Goal: Task Accomplishment & Management: Use online tool/utility

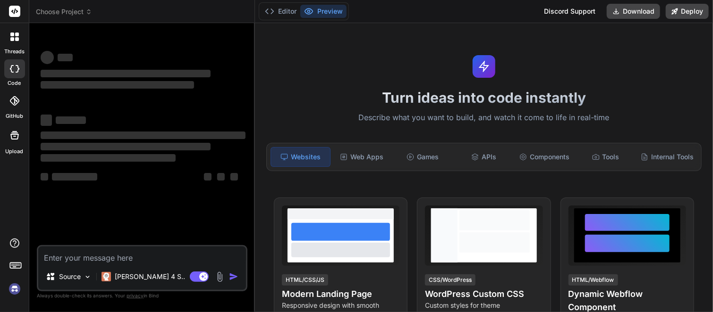
type textarea "x"
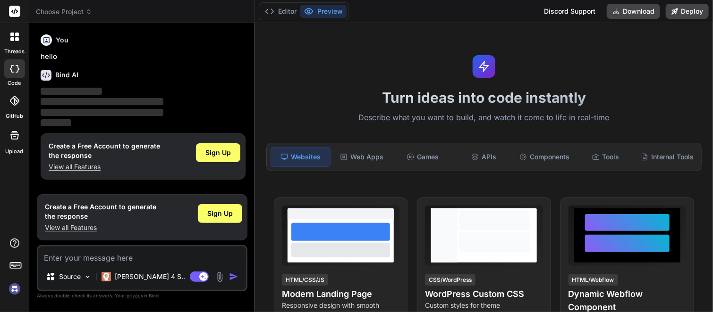
paste textarea "Loremi: Dolor s amet-conse ADIP (ElitsED, Doeiusm, Tempo, Inci.ut) lab etdolore…"
type textarea "Loremi: Dolor s amet-conse ADIP (ElitsED, Doeiusm, Tempo, Inci.ut) lab etdolore…"
type textarea "x"
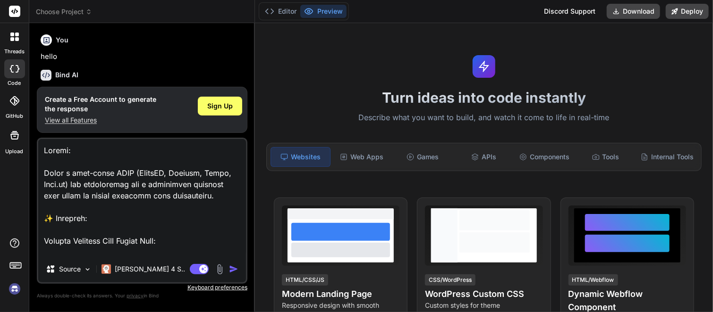
scroll to position [1099, 0]
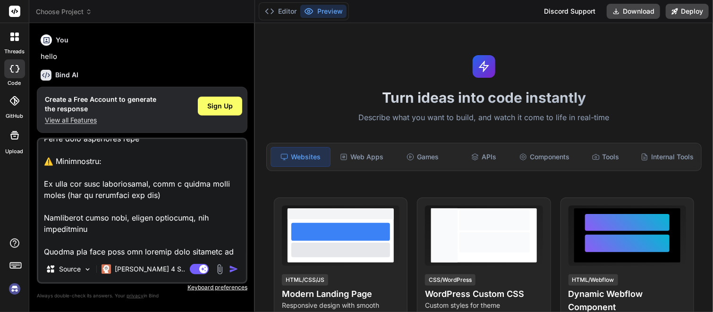
type textarea "Loremi: Dolor s amet-conse ADIP (ElitsED, Doeiusm, Tempo, Inci.ut) lab etdolore…"
click at [233, 270] on img "button" at bounding box center [233, 269] width 9 height 9
click at [151, 269] on p "[PERSON_NAME] 4 S.." at bounding box center [150, 269] width 70 height 9
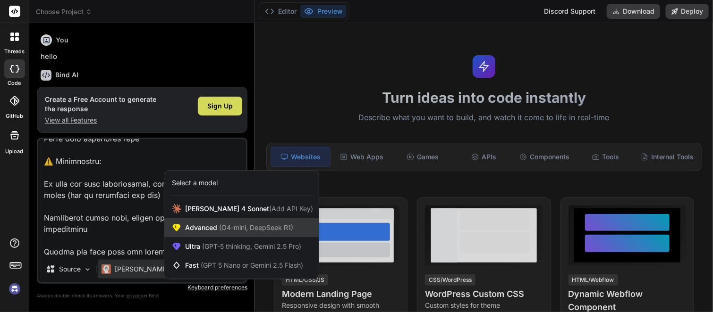
click at [198, 229] on span "Advanced (O4-mini, DeepSeek R1)" at bounding box center [239, 227] width 108 height 9
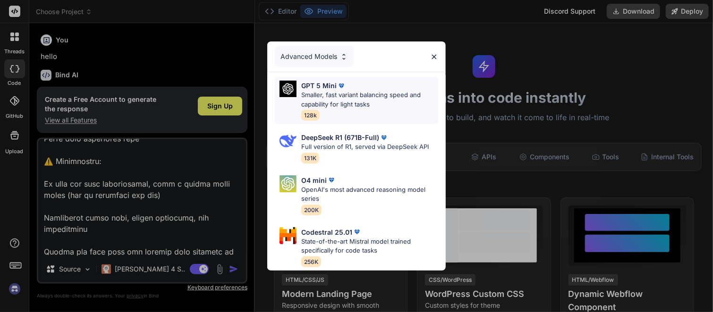
click at [375, 91] on p "Smaller, fast variant balancing speed and capability for light tasks" at bounding box center [369, 100] width 137 height 18
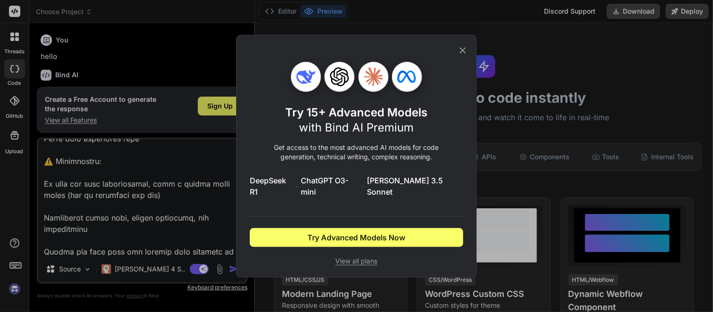
click at [459, 56] on icon at bounding box center [462, 50] width 10 height 10
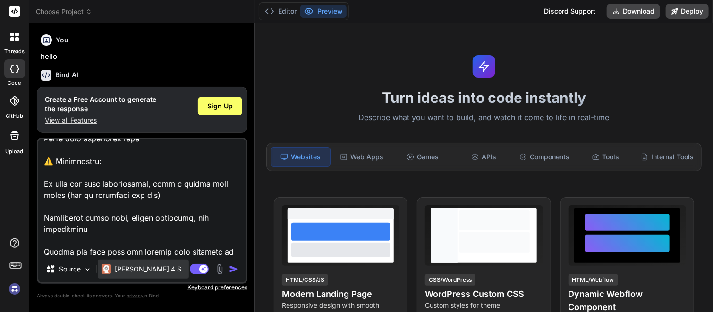
click at [108, 273] on img at bounding box center [105, 269] width 9 height 9
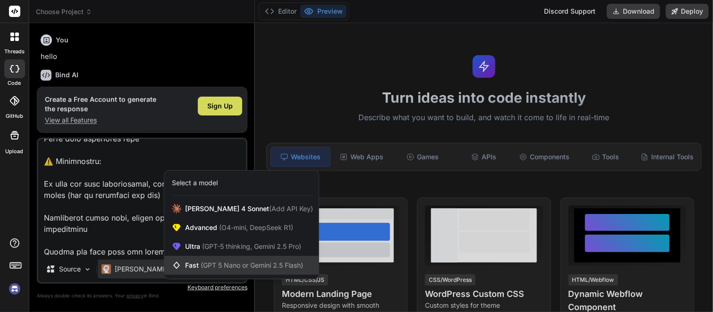
click at [192, 263] on span "Fast (GPT 5 Nano or Gemini 2.5 Flash)" at bounding box center [244, 265] width 118 height 9
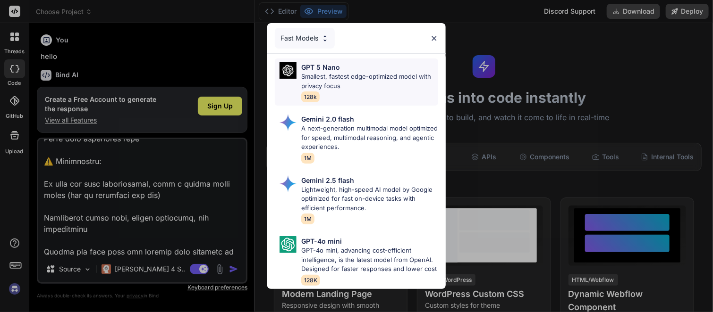
click at [316, 72] on p "Smallest, fastest edge-optimized model with privacy focus" at bounding box center [369, 81] width 137 height 18
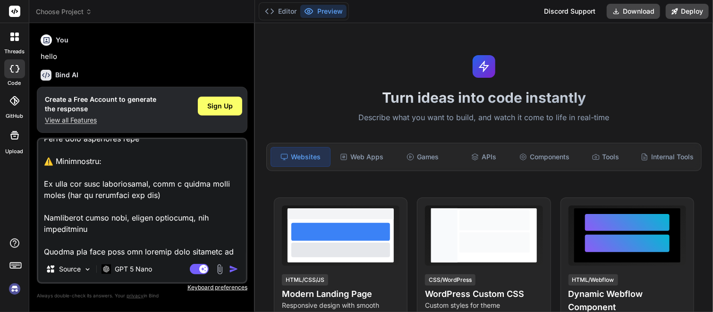
click at [234, 269] on img "button" at bounding box center [233, 269] width 9 height 9
click at [220, 102] on span "Sign Up" at bounding box center [219, 105] width 25 height 9
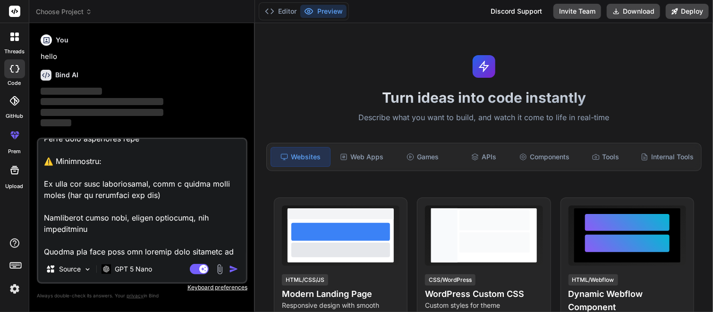
click at [230, 272] on img "button" at bounding box center [233, 269] width 9 height 9
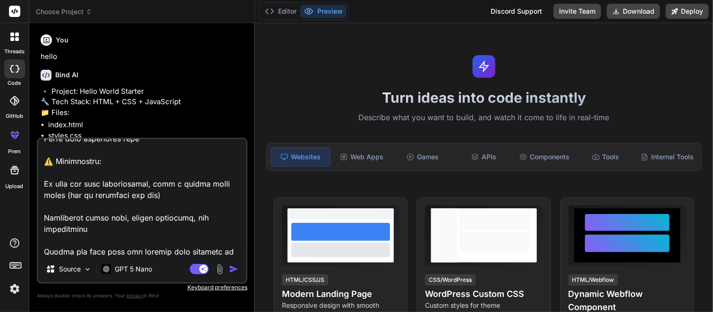
click at [235, 271] on img "button" at bounding box center [233, 269] width 9 height 9
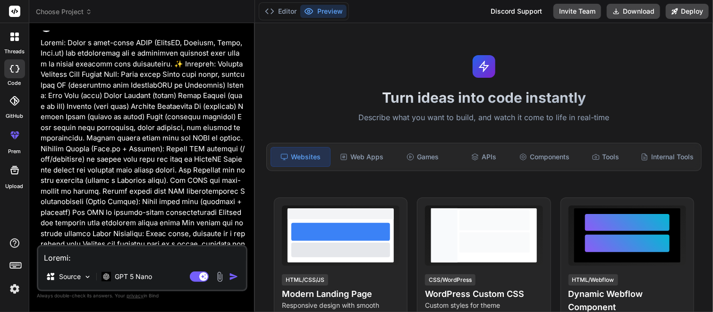
scroll to position [169, 0]
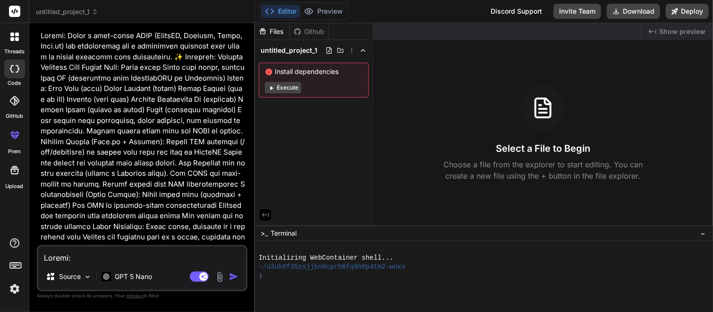
click at [286, 87] on button "Execute" at bounding box center [283, 87] width 36 height 11
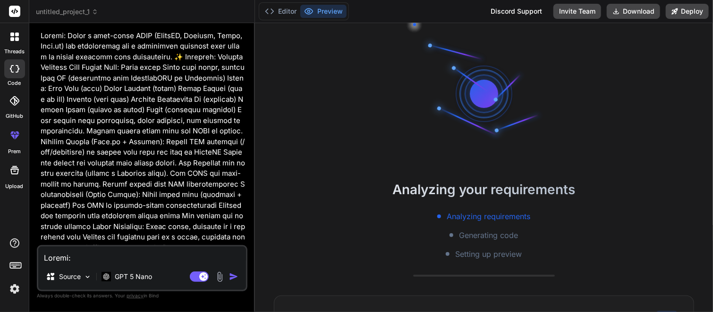
scroll to position [18, 0]
click at [191, 223] on p at bounding box center [143, 206] width 205 height 351
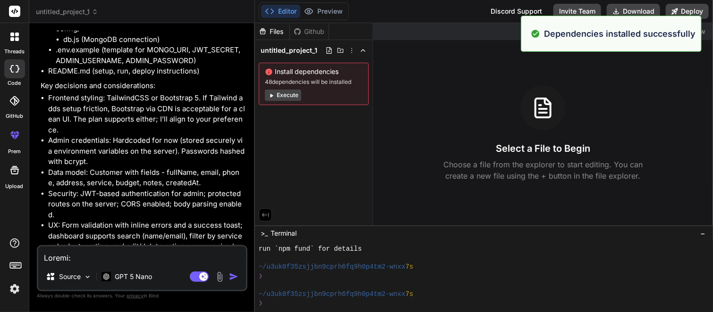
scroll to position [1132, 0]
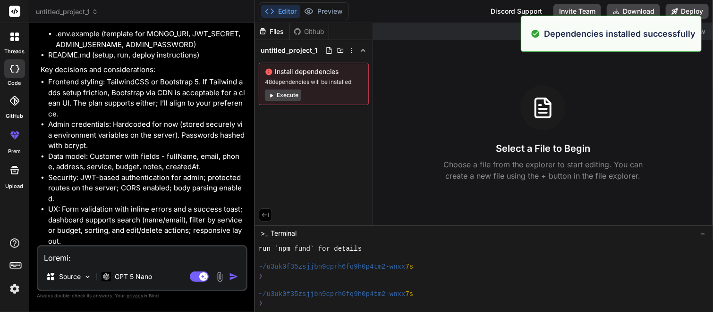
click at [293, 93] on button "Execute" at bounding box center [283, 95] width 36 height 11
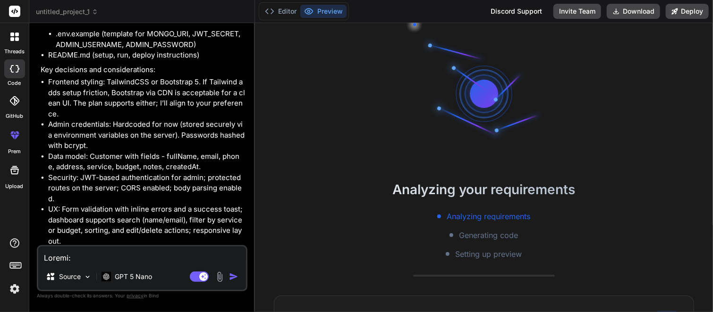
scroll to position [244, 0]
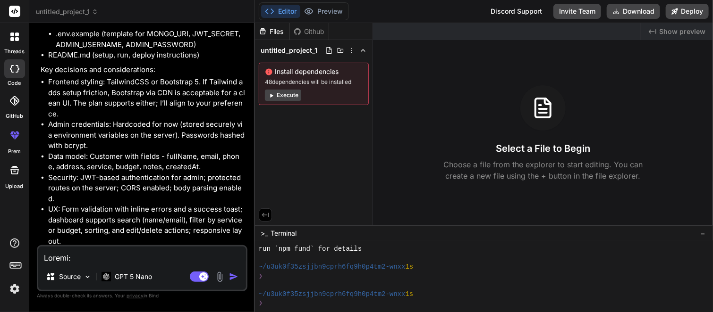
click at [288, 94] on button "Execute" at bounding box center [283, 95] width 36 height 11
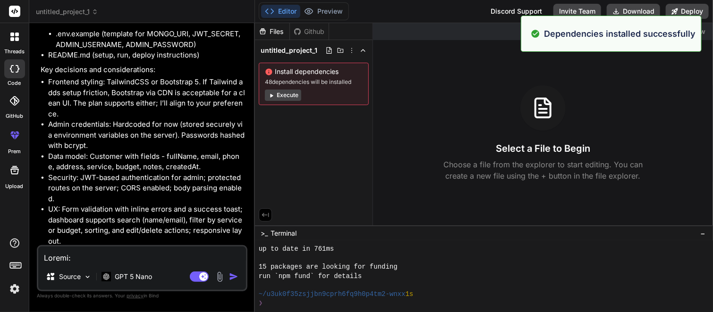
scroll to position [380, 0]
click at [288, 94] on button "Execute" at bounding box center [283, 95] width 36 height 11
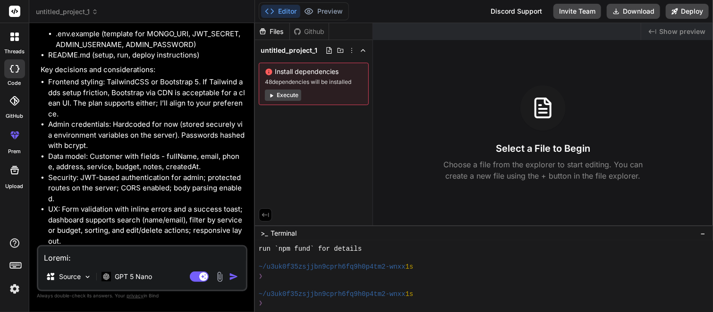
click at [288, 94] on button "Execute" at bounding box center [283, 95] width 36 height 11
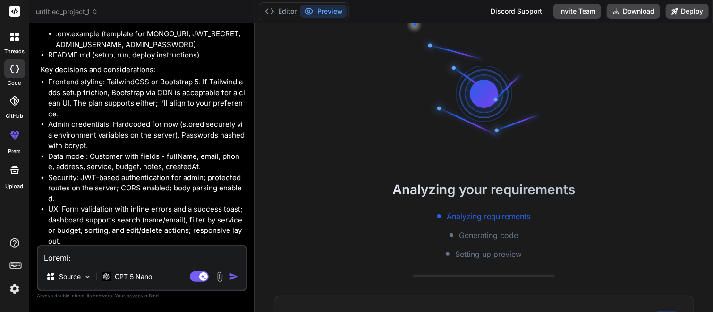
scroll to position [625, 0]
type textarea "x"
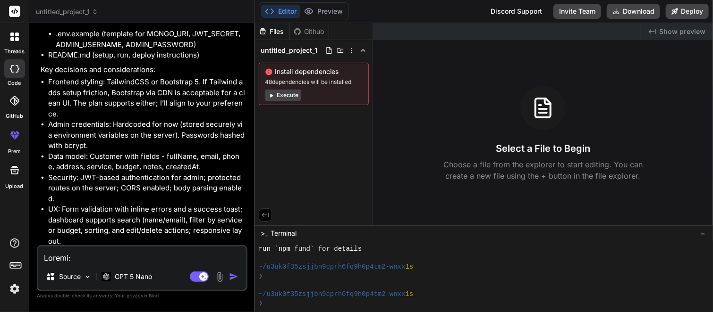
click at [89, 257] on textarea at bounding box center [142, 255] width 208 height 17
type textarea "c"
type textarea "x"
type textarea "ca"
type textarea "x"
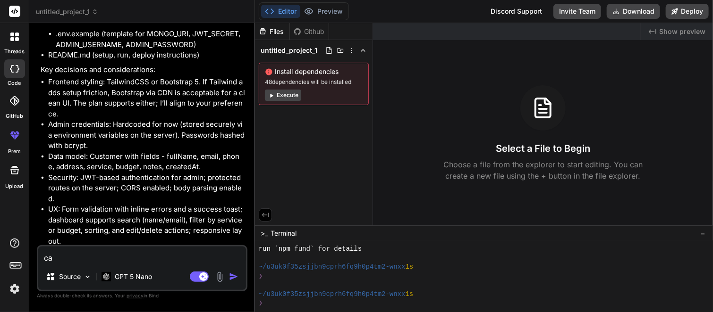
type textarea "can"
type textarea "x"
type textarea "cany"
type textarea "x"
type textarea "canyo"
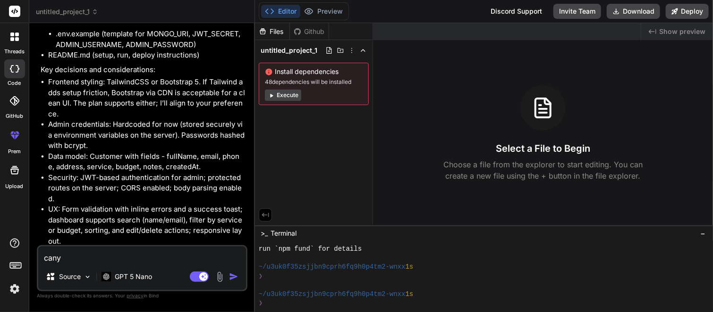
type textarea "x"
type textarea "canyou"
type textarea "x"
type textarea "canyou"
type textarea "x"
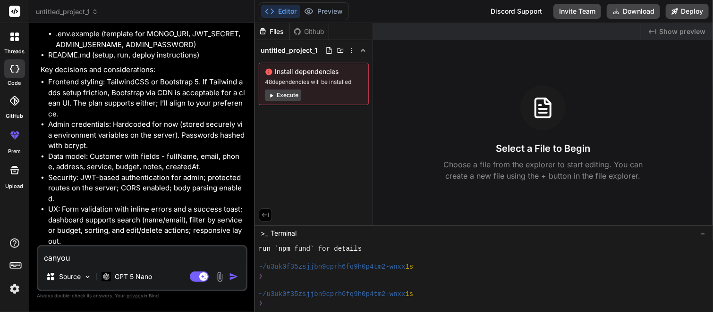
type textarea "canyou h"
type textarea "x"
type textarea "canyou ha"
type textarea "x"
type textarea "canyou hav"
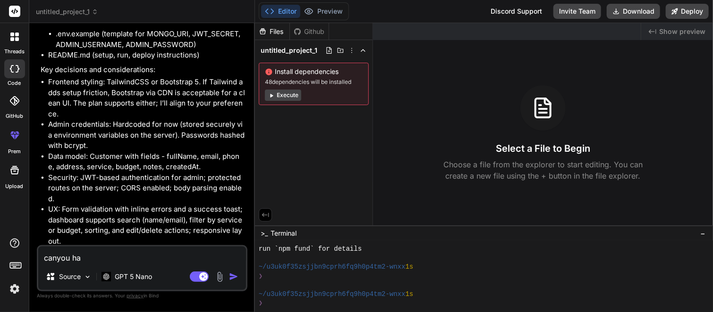
type textarea "x"
type textarea "canyou have"
type textarea "x"
type textarea "canyou have"
type textarea "x"
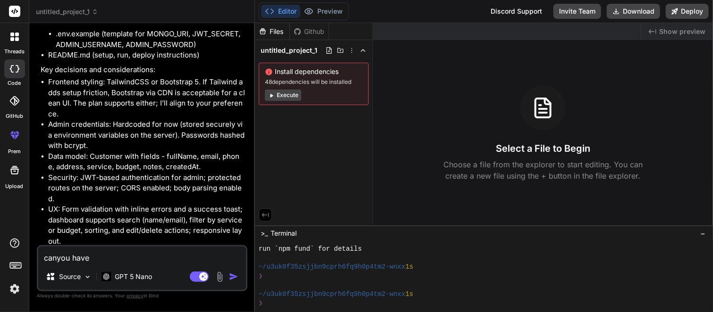
type textarea "canyou have a"
type textarea "x"
type textarea "canyou have al"
type textarea "x"
type textarea "canyou have all"
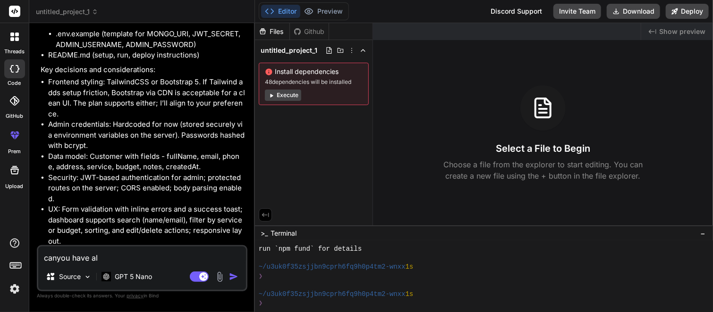
type textarea "x"
type textarea "canyou have all"
type textarea "x"
type textarea "canyou have all d"
type textarea "x"
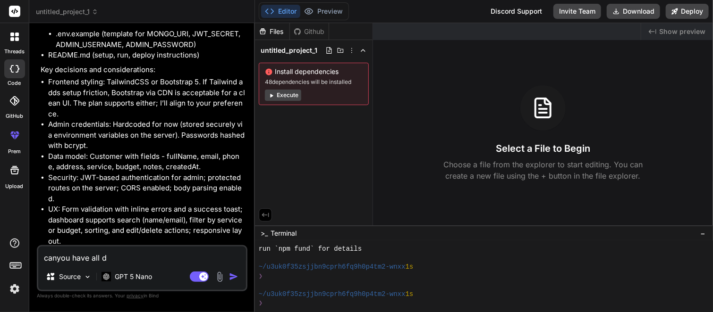
type textarea "canyou have all de"
type textarea "x"
type textarea "canyou have all dep"
type textarea "x"
type textarea "canyou have all depe"
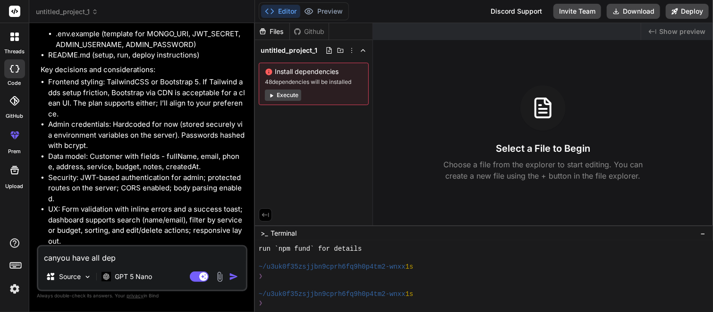
type textarea "x"
type textarea "canyou have all depen"
type textarea "x"
type textarea "canyou have all depend"
type textarea "x"
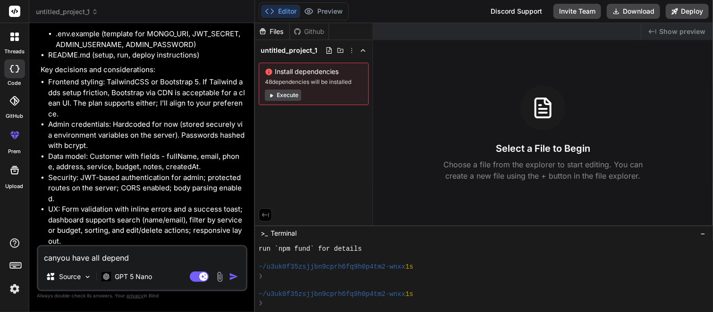
type textarea "canyou have all dependi"
type textarea "x"
type textarea "canyou have all depend"
type textarea "x"
type textarea "canyou have all depende"
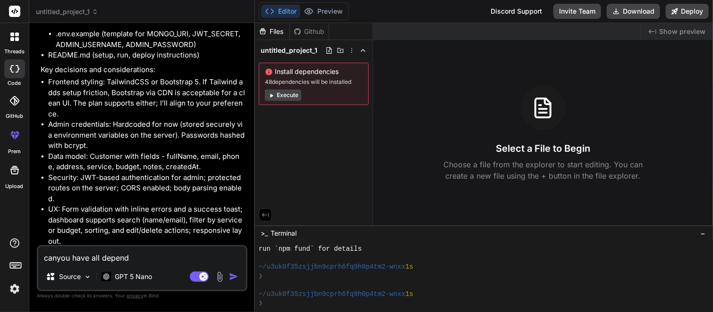
type textarea "x"
type textarea "canyou have all dependen"
type textarea "x"
type textarea "canyou have all dependenc"
type textarea "x"
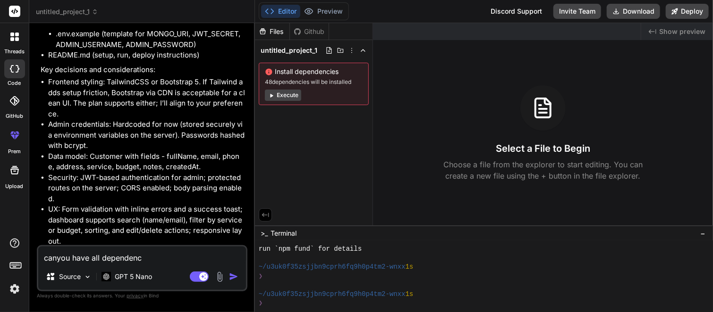
type textarea "canyou have all dependenci"
type textarea "x"
type textarea "canyou have all dependencie"
type textarea "x"
type textarea "canyou have all dependencies"
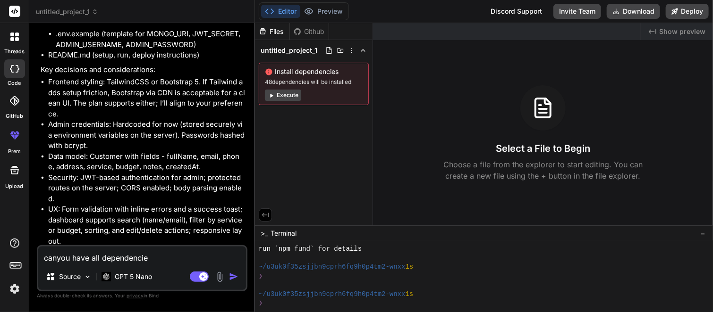
type textarea "x"
type textarea "canyou have all dependencies"
type textarea "x"
type textarea "canyou have all dependencies i"
type textarea "x"
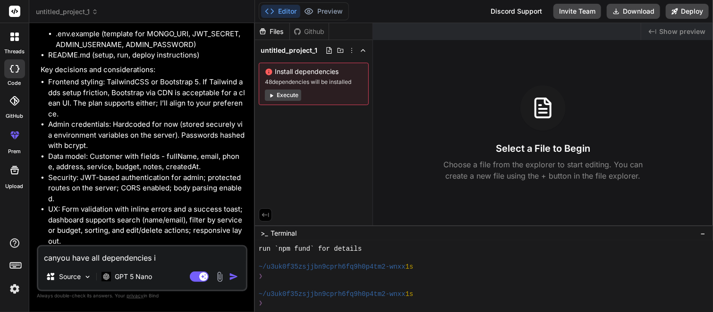
type textarea "canyou have all dependencies in"
type textarea "x"
type textarea "canyou have all dependencies ins"
type textarea "x"
type textarea "canyou have all dependencies inst"
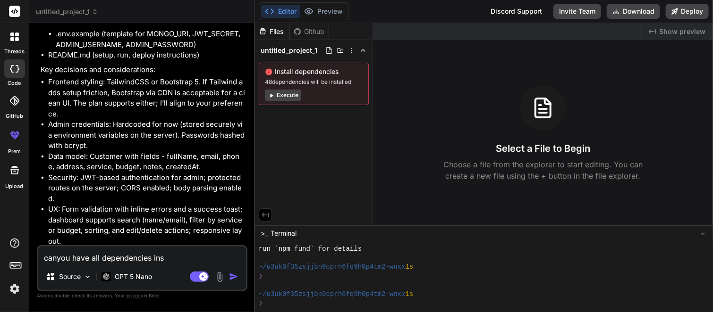
type textarea "x"
type textarea "canyou have all dependencies insta"
type textarea "x"
type textarea "canyou have all dependencies instal"
type textarea "x"
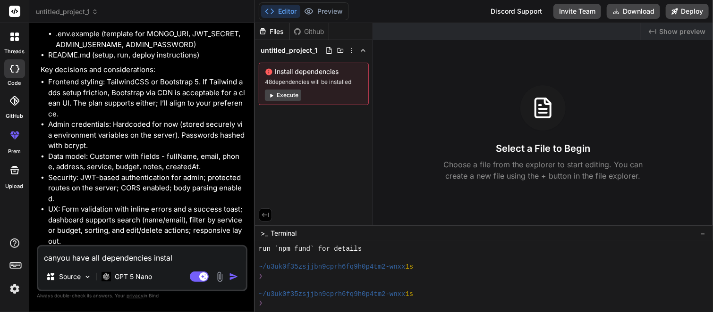
type textarea "canyou have all dependencies install"
type textarea "x"
type textarea "canyou have all dependencies installe"
type textarea "x"
type textarea "canyou have all dependencies installed"
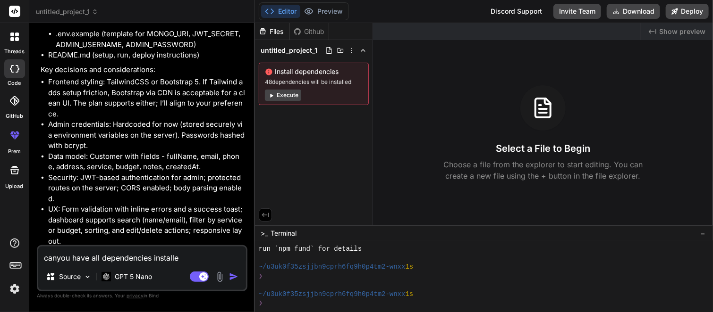
type textarea "x"
type textarea "canyou have all dependencies installed"
type textarea "x"
type textarea "canyou have all dependencies installed w"
type textarea "x"
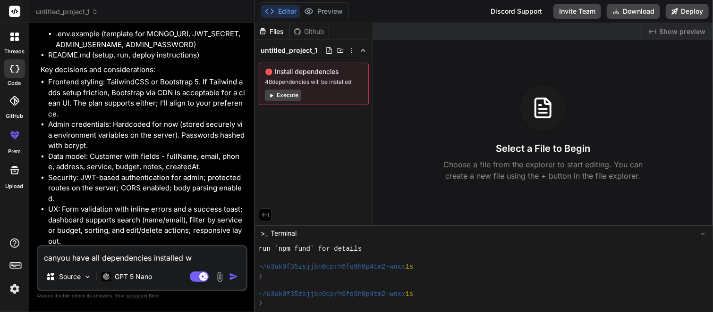
type textarea "canyou have all dependencies installed wi"
type textarea "x"
type textarea "canyou have all dependencies installed wit"
type textarea "x"
type textarea "canyou have all dependencies installed with"
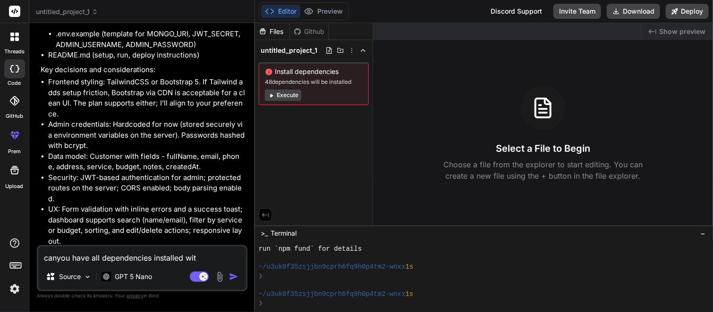
type textarea "x"
type textarea "canyou have all dependencies installed witho"
type textarea "x"
type textarea "canyou have all dependencies installed withou"
type textarea "x"
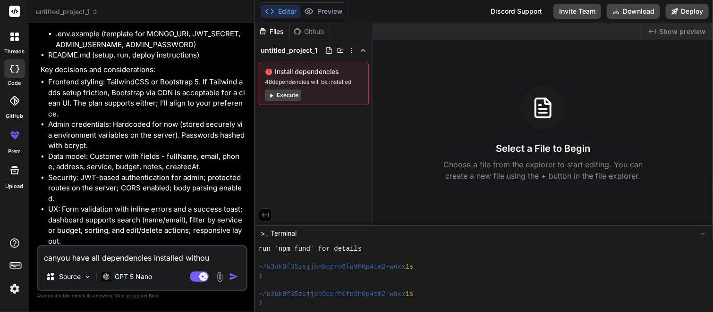
type textarea "canyou have all dependencies installed witho"
type textarea "x"
type textarea "canyou have all dependencies installed with"
type textarea "x"
type textarea "canyou have all dependencies installed wit"
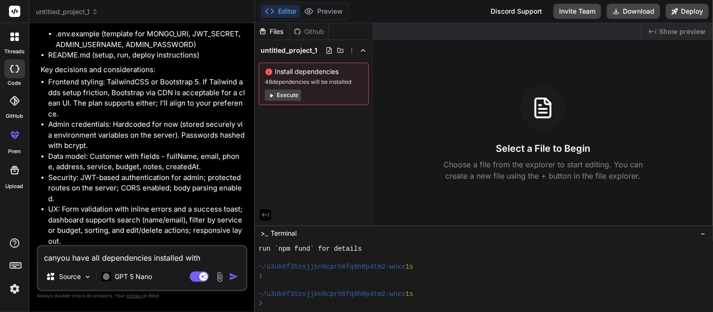
type textarea "x"
type textarea "canyou have all dependencies installed wi"
type textarea "x"
type textarea "canyou have all dependencies installed w"
type textarea "x"
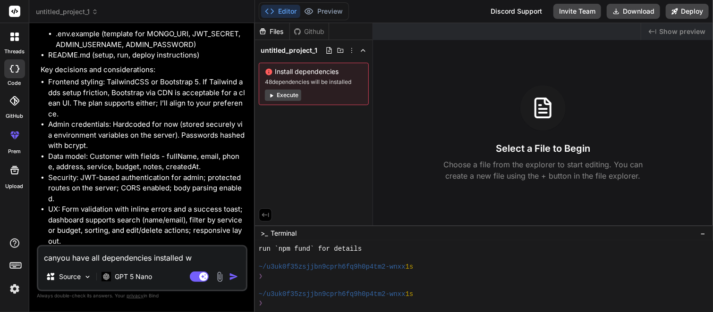
type textarea "canyou have all dependencies installed wt"
type textarea "x"
type textarea "canyou have all dependencies installed wth"
type textarea "x"
type textarea "canyou have all dependencies installed wth"
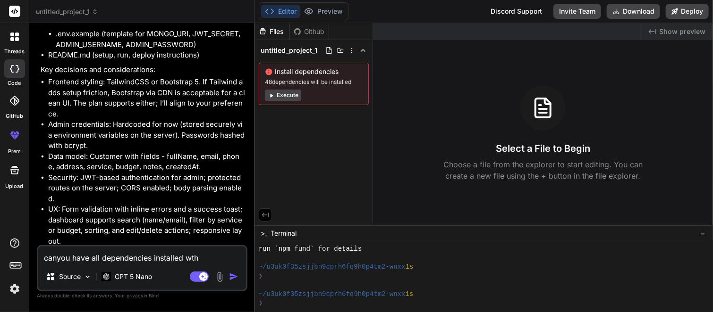
type textarea "x"
type textarea "canyou have all dependencies installed wth"
type textarea "x"
type textarea "canyou have all dependencies installed wt"
type textarea "x"
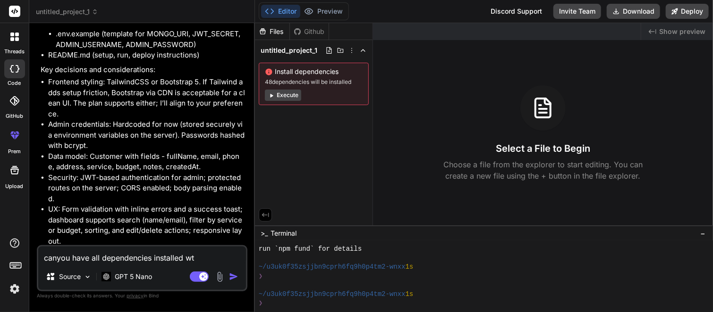
type textarea "canyou have all dependencies installed w"
type textarea "x"
type textarea "canyou have all dependencies installed wi"
type textarea "x"
type textarea "canyou have all dependencies installed wit"
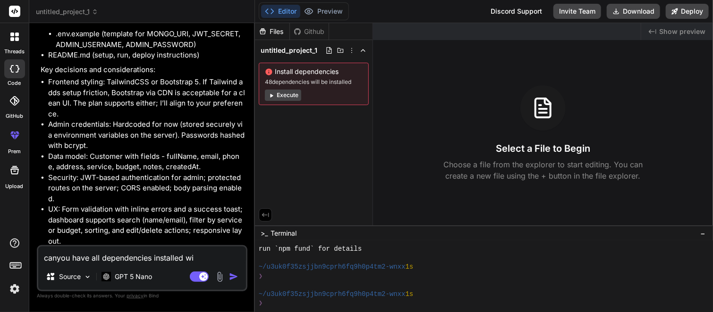
type textarea "x"
type textarea "canyou have all dependencies installed with"
type textarea "x"
type textarea "canyou have all dependencies installed with"
type textarea "x"
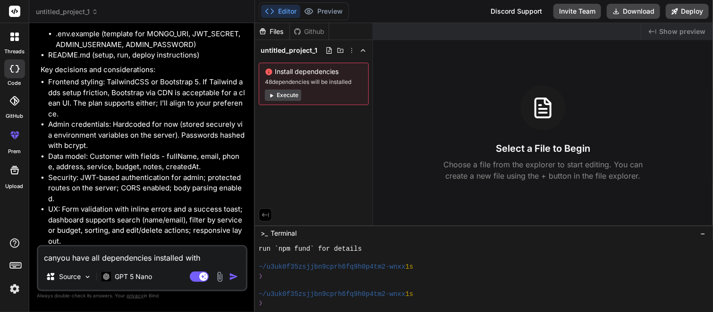
type textarea "canyou have all dependencies installed with o"
type textarea "x"
type textarea "canyou have all dependencies installed with on"
type textarea "x"
type textarea "canyou have all dependencies installed with one"
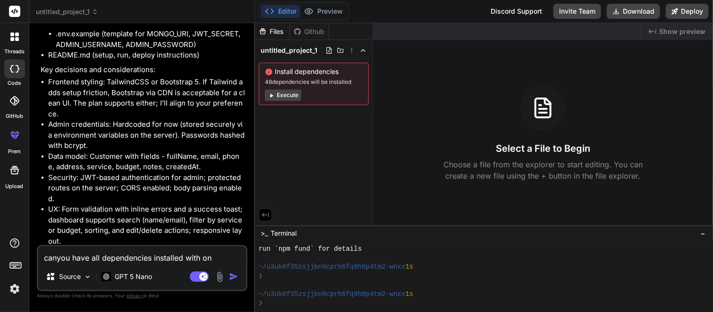
type textarea "x"
type textarea "canyou have all dependencies installed with one"
type textarea "x"
type textarea "canyou have all dependencies installed with one p"
type textarea "x"
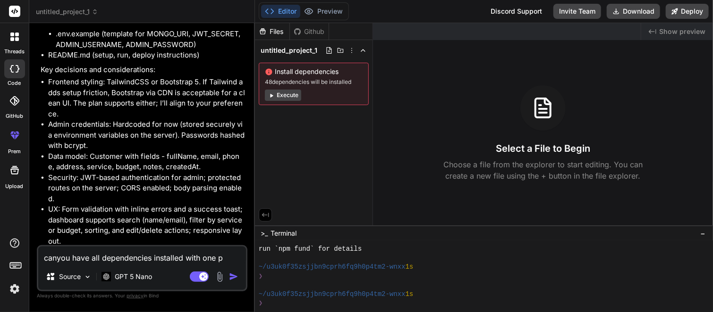
type textarea "canyou have all dependencies installed with one pe"
type textarea "x"
type textarea "canyou have all dependencies installed with one per"
type textarea "x"
type textarea "canyou have all dependencies installed with one perm"
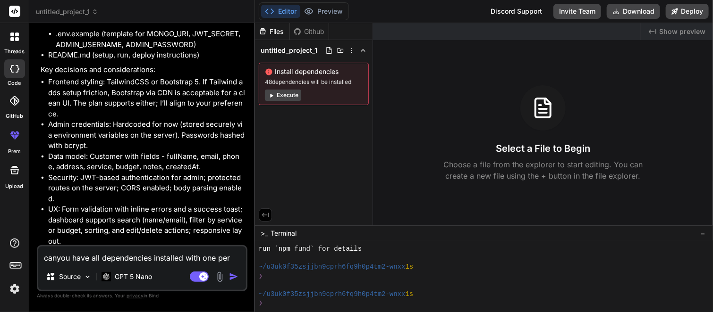
type textarea "x"
type textarea "canyou have all dependencies installed with one permi"
type textarea "x"
type textarea "canyou have all dependencies installed with one permis"
type textarea "x"
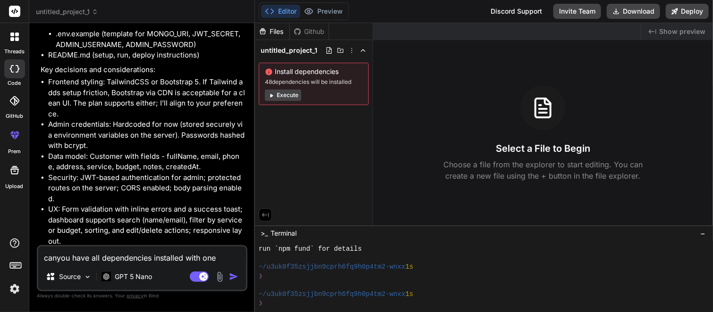
type textarea "canyou have all dependencies installed with one permiss"
type textarea "x"
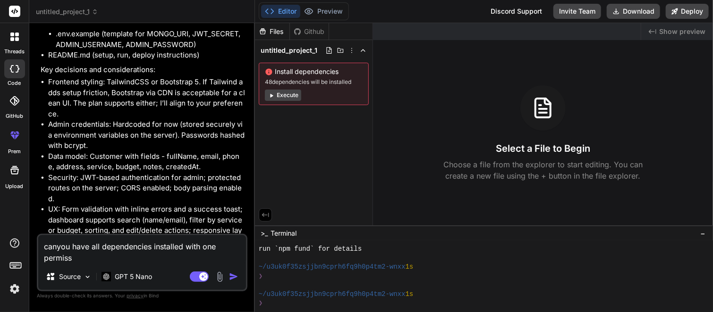
type textarea "canyou have all dependencies installed with one permissi"
type textarea "x"
type textarea "canyou have all dependencies installed with one permissio"
type textarea "x"
type textarea "canyou have all dependencies installed with one permission"
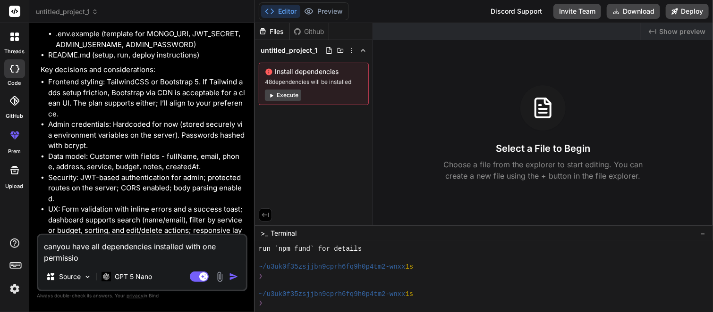
type textarea "x"
type textarea "canyou have all dependencies installed with one permission"
type textarea "x"
type textarea "canyou have all dependencies installed with one permission i"
type textarea "x"
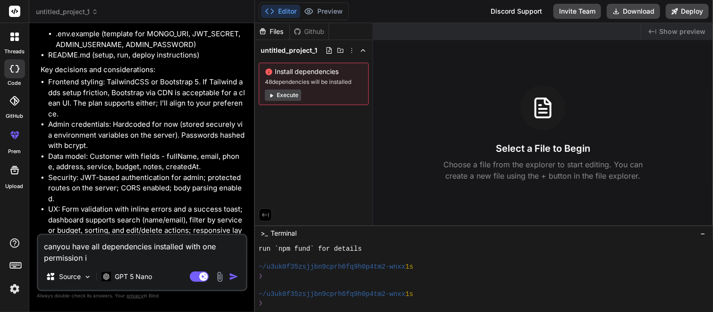
type textarea "canyou have all dependencies installed with one permission in"
type textarea "x"
type textarea "canyou have all dependencies installed with one permission ins"
type textarea "x"
type textarea "canyou have all dependencies installed with one permission inst"
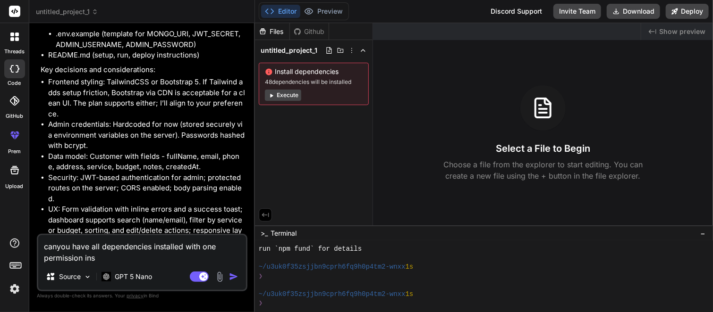
type textarea "x"
type textarea "canyou have all dependencies installed with one permission inste"
type textarea "x"
type textarea "canyou have all dependencies installed with one permission instea"
type textarea "x"
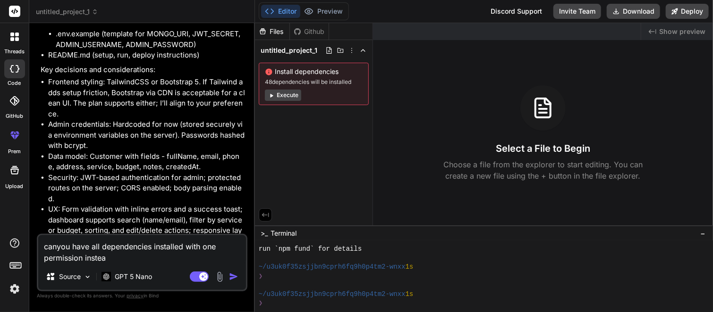
type textarea "canyou have all dependencies installed with one permission instead"
type textarea "x"
type textarea "canyou have all dependencies installed with one permission instead"
type textarea "x"
type textarea "canyou have all dependencies installed with one permission instead o"
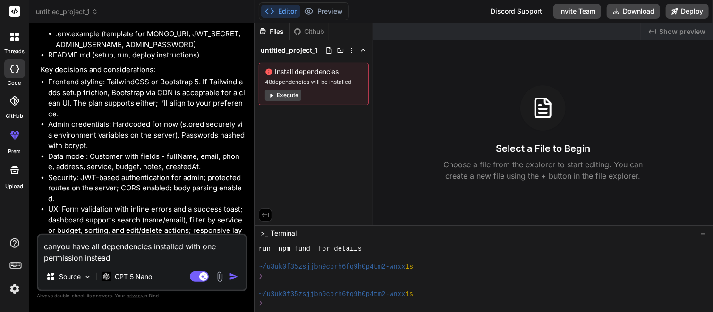
type textarea "x"
type textarea "canyou have all dependencies installed with one permission instead of"
type textarea "x"
type textarea "canyou have all dependencies installed with one permission instead of"
type textarea "x"
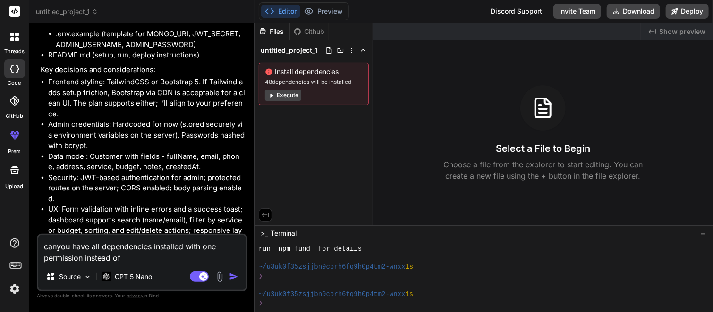
type textarea "canyou have all dependencies installed with one permission instead of 4"
type textarea "x"
type textarea "canyou have all dependencies installed with one permission instead of 48"
type textarea "x"
type textarea "canyou have all dependencies installed with one permission instead of 48"
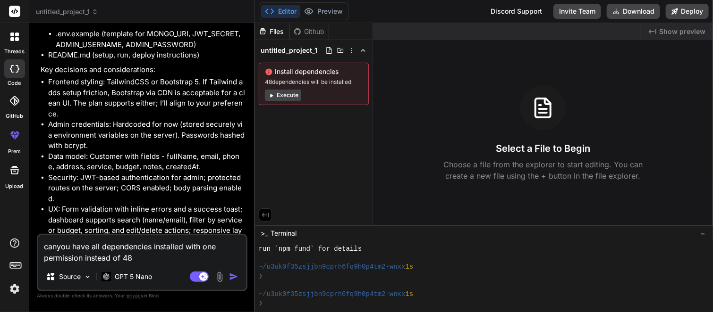
type textarea "x"
type textarea "canyou have all dependencies installed with one permission instead of 48 p"
type textarea "x"
type textarea "canyou have all dependencies installed with one permission instead of 48 pe"
type textarea "x"
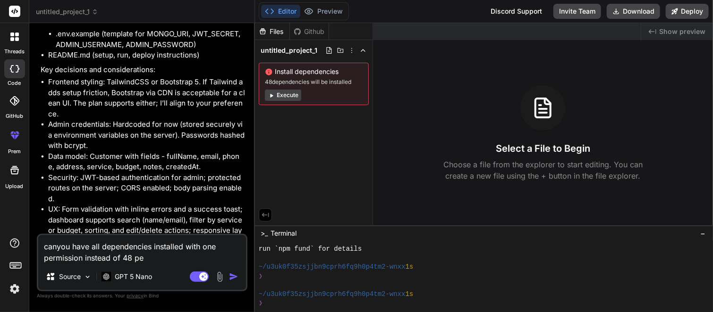
type textarea "canyou have all dependencies installed with one permission instead of 48 per"
type textarea "x"
type textarea "canyou have all dependencies installed with one permission instead of 48 perm"
type textarea "x"
type textarea "canyou have all dependencies installed with one permission instead of 48 permi"
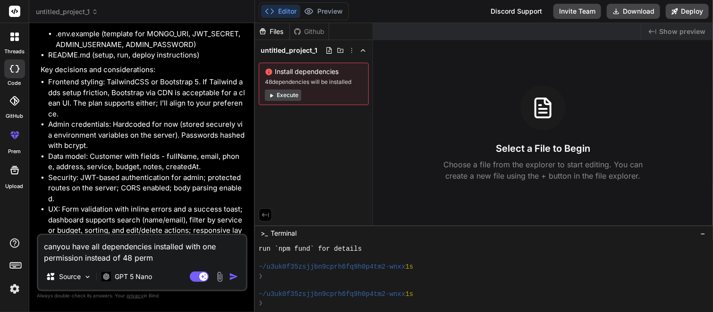
type textarea "x"
type textarea "canyou have all dependencies installed with one permission instead of 48 permis"
type textarea "x"
type textarea "canyou have all dependencies installed with one permission instead of 48 permiss"
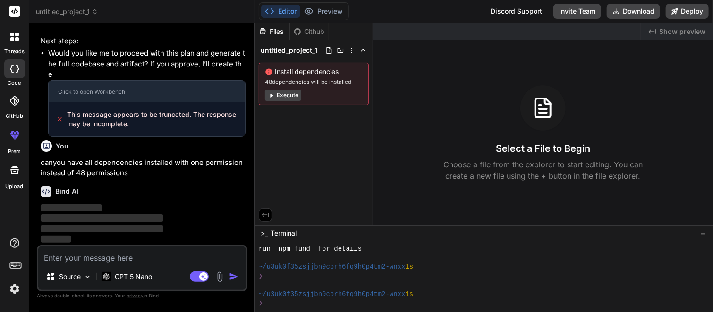
scroll to position [1398, 0]
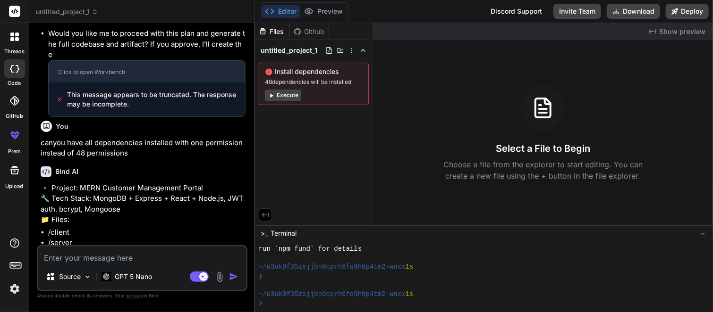
click at [288, 98] on button "Execute" at bounding box center [283, 95] width 36 height 11
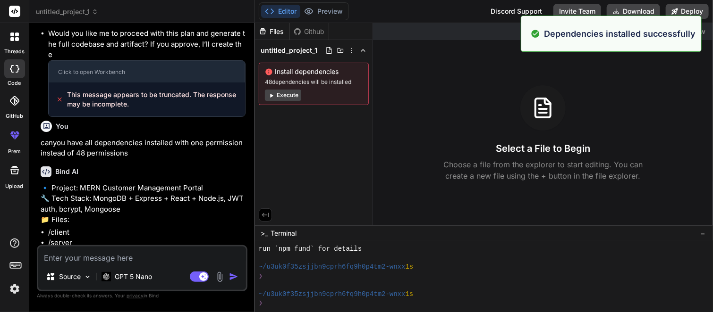
scroll to position [788, 0]
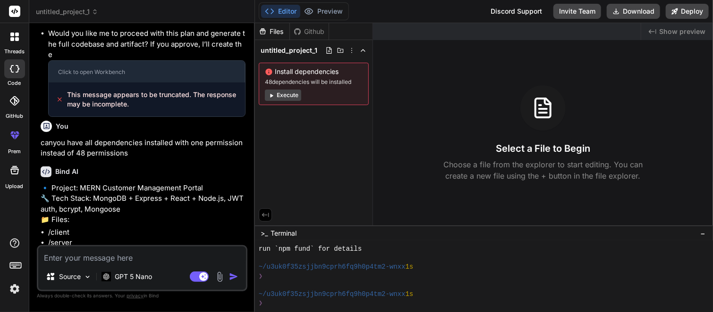
click at [543, 107] on icon at bounding box center [542, 108] width 23 height 23
click at [288, 97] on button "Execute" at bounding box center [283, 95] width 36 height 11
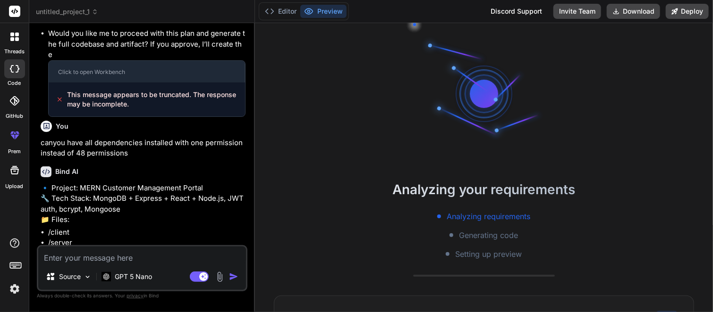
scroll to position [924, 0]
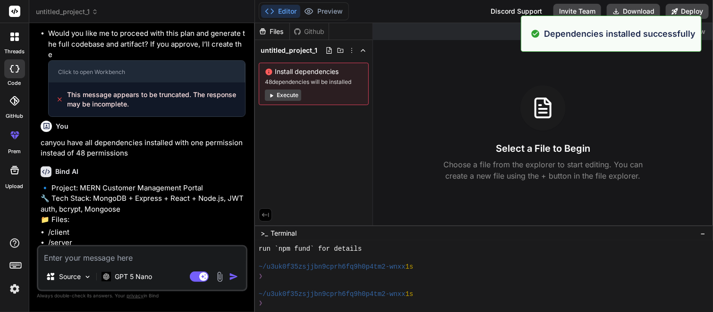
click at [288, 97] on button "Execute" at bounding box center [283, 95] width 36 height 11
click at [292, 95] on button "Execute" at bounding box center [283, 95] width 36 height 11
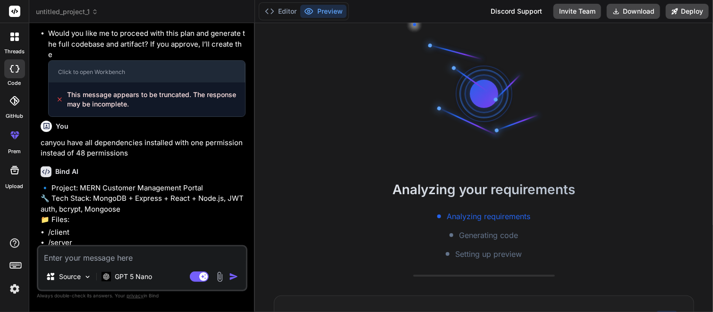
scroll to position [1168, 0]
click at [135, 202] on div "Bind AI 🔹 Project: MERN Customer Management Portal 🔧 Tech Stack: MongoDB + Expr…" at bounding box center [143, 277] width 205 height 237
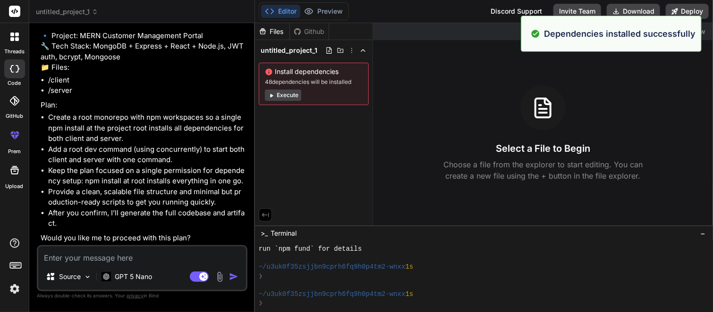
scroll to position [1592, 0]
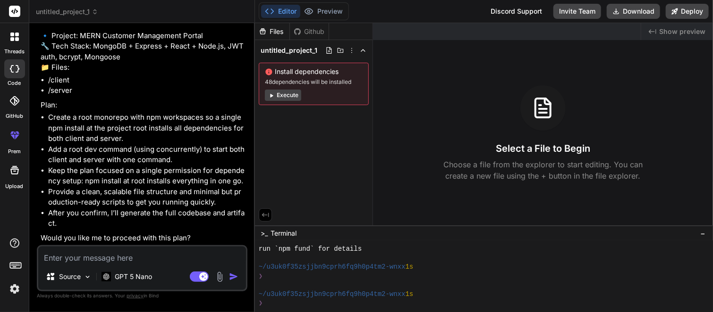
click at [111, 258] on textarea at bounding box center [142, 255] width 208 height 17
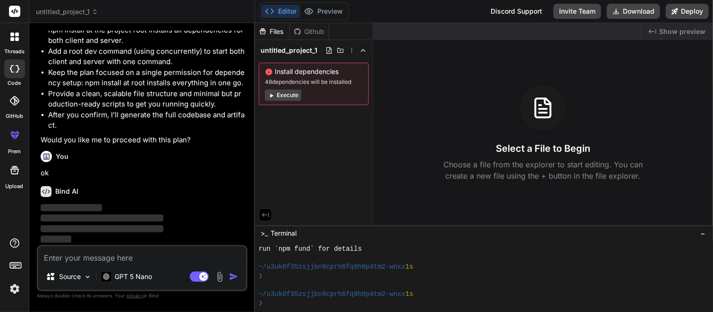
scroll to position [1690, 0]
click at [279, 95] on button "Execute" at bounding box center [283, 95] width 36 height 11
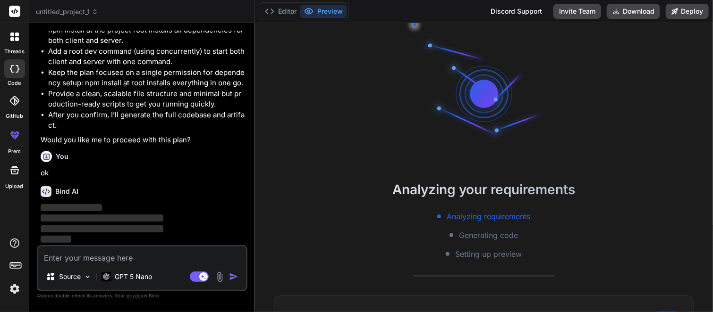
scroll to position [1332, 0]
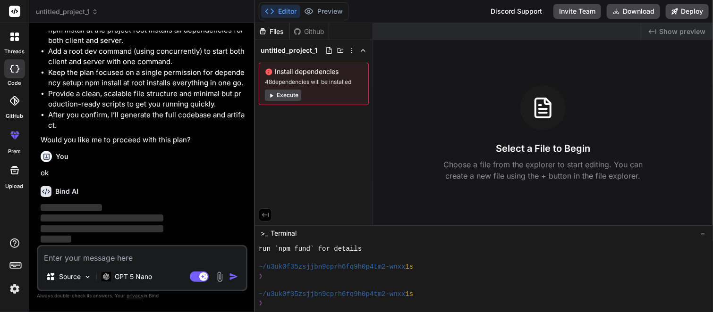
click at [276, 90] on button "Execute" at bounding box center [283, 95] width 36 height 11
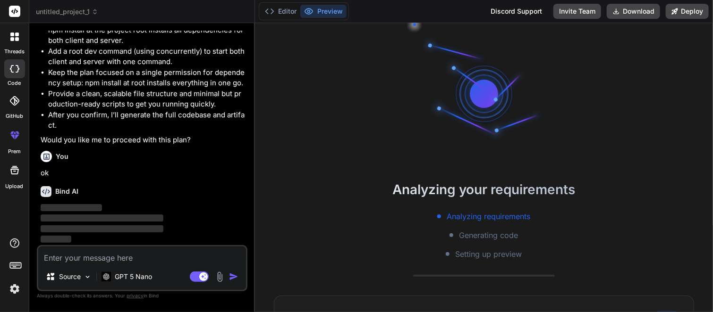
scroll to position [1468, 0]
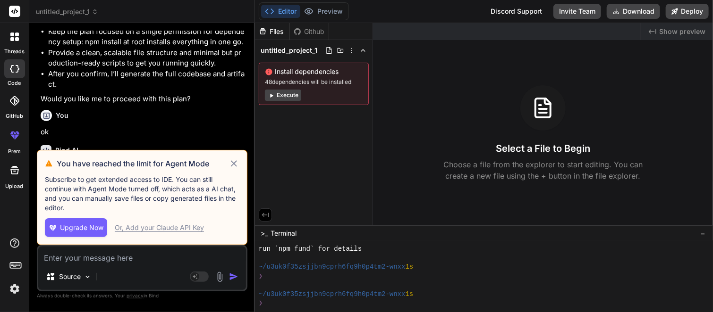
click at [235, 163] on icon at bounding box center [234, 163] width 6 height 6
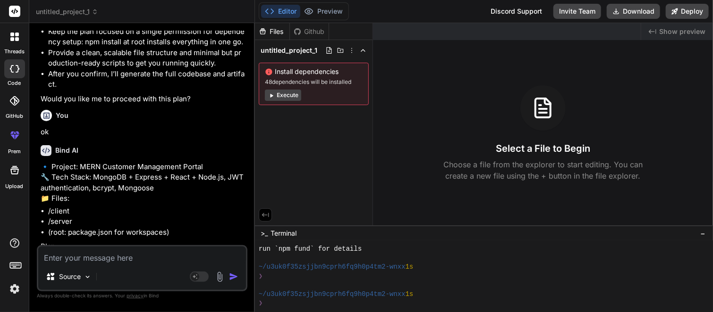
click at [290, 97] on button "Execute" at bounding box center [283, 95] width 36 height 11
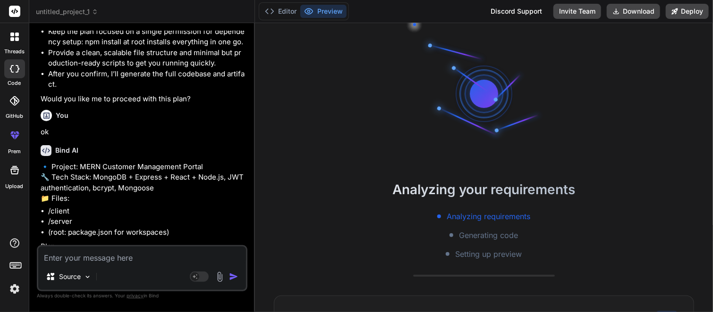
scroll to position [1604, 0]
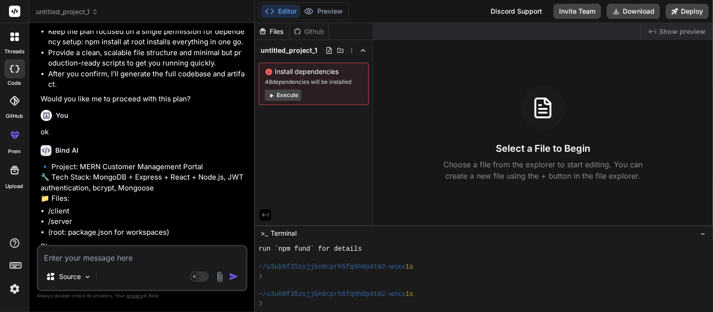
click at [14, 132] on icon at bounding box center [14, 135] width 11 height 11
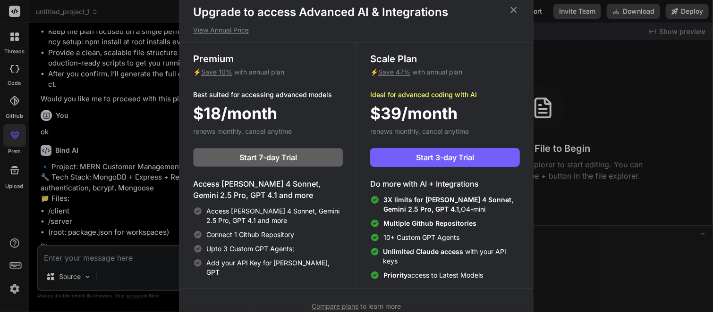
click at [19, 177] on div "Upgrade to access Advanced AI & Integrations View Annual Price Premium ⚡ Save 1…" at bounding box center [356, 156] width 713 height 312
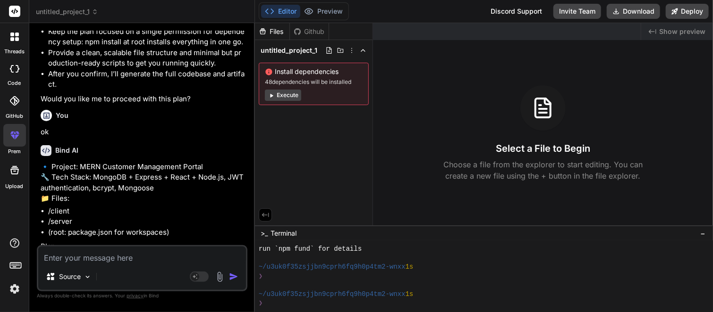
click at [10, 107] on div at bounding box center [14, 101] width 21 height 21
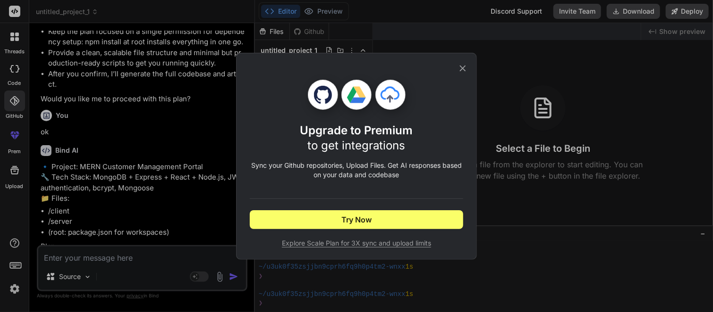
click at [15, 80] on div "Upgrade to Premium to get integrations Sync your Github repositories, Upload Fi…" at bounding box center [356, 156] width 713 height 312
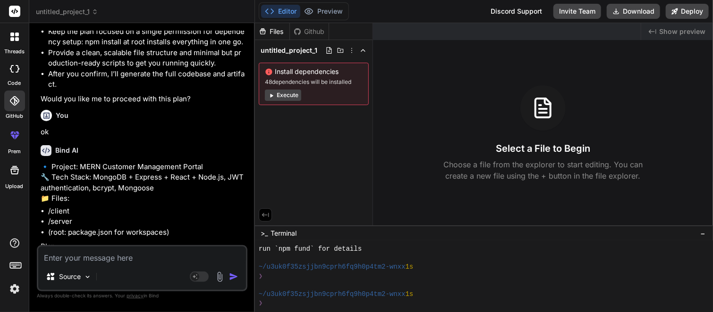
click at [14, 29] on div at bounding box center [15, 37] width 20 height 20
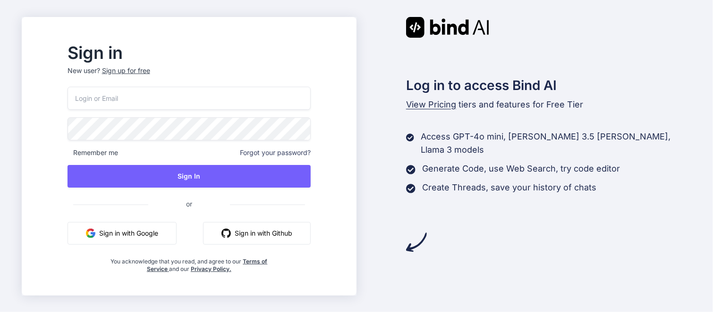
click at [150, 234] on button "Sign in with Google" at bounding box center [121, 233] width 109 height 23
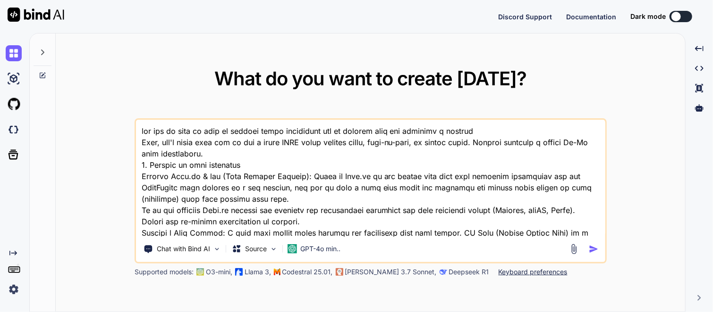
type textarea "x"
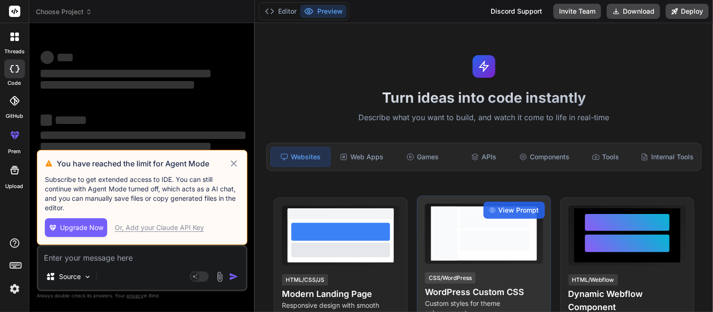
type textarea "x"
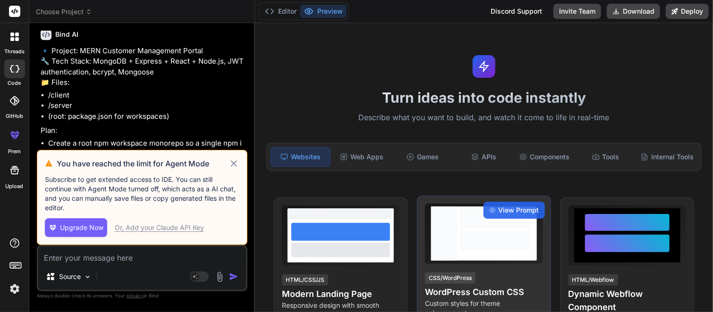
scroll to position [1807, 0]
